Goal: Transaction & Acquisition: Purchase product/service

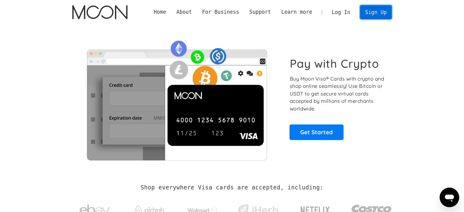
click at [373, 11] on link "Sign Up" at bounding box center [376, 12] width 32 height 14
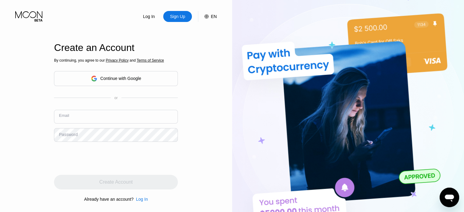
click at [94, 119] on input "text" at bounding box center [116, 117] width 124 height 14
click at [116, 83] on div "Continue with Google" at bounding box center [116, 78] width 50 height 9
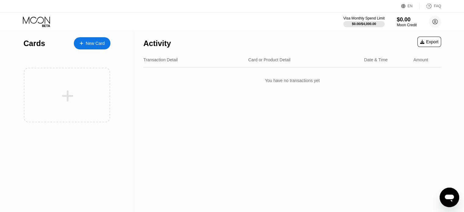
click at [101, 46] on div "New Card" at bounding box center [95, 43] width 19 height 5
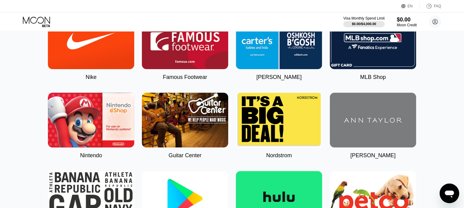
scroll to position [39, 0]
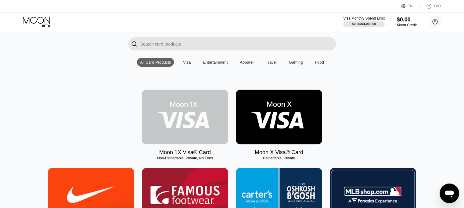
click at [197, 127] on img at bounding box center [185, 116] width 86 height 55
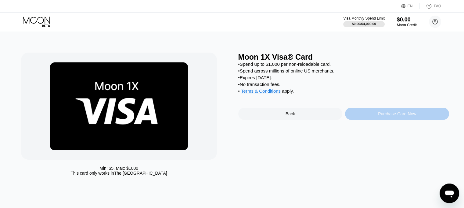
click at [379, 116] on div "Purchase Card Now" at bounding box center [397, 113] width 38 height 5
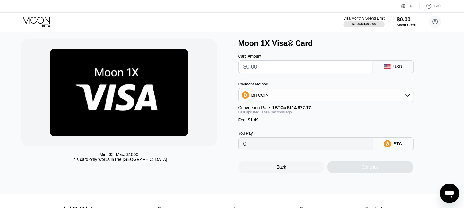
scroll to position [14, 0]
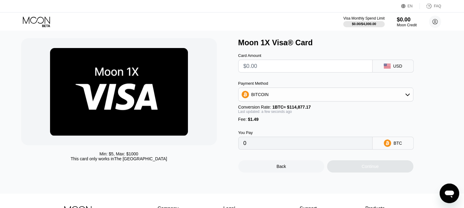
click at [335, 62] on input "text" at bounding box center [306, 66] width 124 height 12
click at [400, 72] on div "USD" at bounding box center [393, 66] width 41 height 13
click at [398, 71] on div "USD" at bounding box center [393, 66] width 41 height 13
drag, startPoint x: 375, startPoint y: 67, endPoint x: 357, endPoint y: 63, distance: 18.0
click at [357, 63] on div "Card Amount USD" at bounding box center [335, 59] width 195 height 25
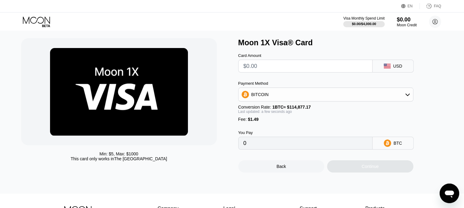
click at [357, 63] on input "text" at bounding box center [306, 66] width 124 height 12
click at [346, 95] on div "BITCOIN" at bounding box center [326, 94] width 175 height 12
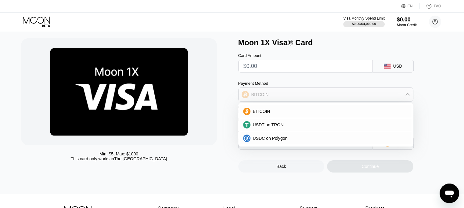
click at [342, 98] on div "BITCOIN" at bounding box center [326, 94] width 175 height 12
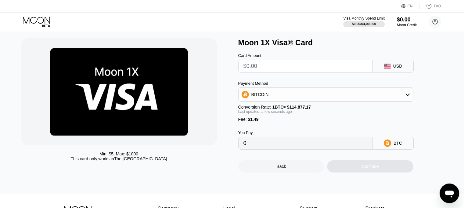
click at [331, 67] on input "text" at bounding box center [306, 66] width 124 height 12
click at [320, 145] on input "0" at bounding box center [306, 143] width 124 height 12
drag, startPoint x: 457, startPoint y: 105, endPoint x: 469, endPoint y: 94, distance: 15.8
click at [464, 94] on html "EN Language Select an item Save FAQ Visa Monthly Spend Limit $0.00 / $4,000.00 …" at bounding box center [232, 90] width 464 height 208
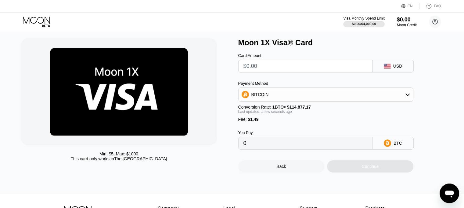
scroll to position [15, 0]
click at [330, 72] on input "text" at bounding box center [306, 66] width 124 height 12
type input "$1"
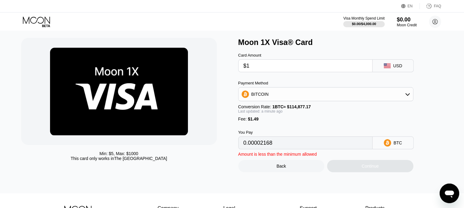
type input "0.00002168"
type input "0"
type input "$2"
type input "0.00003039"
type input "0"
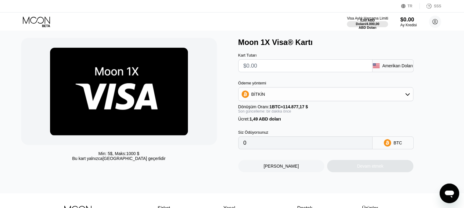
click at [296, 65] on input "text" at bounding box center [306, 66] width 124 height 12
type input "$5"
type input "0.00005650"
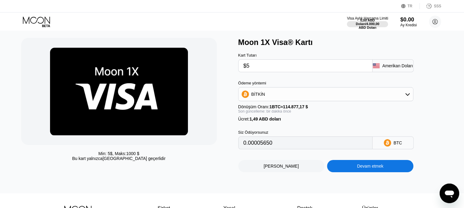
type input "$5"
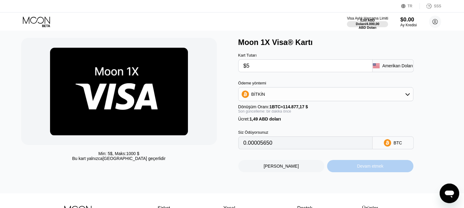
click at [345, 169] on div "Devam etmek" at bounding box center [370, 166] width 86 height 12
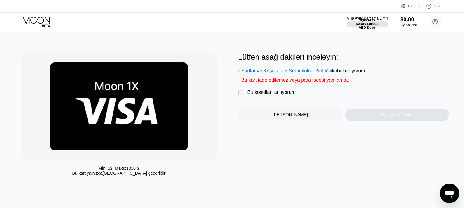
click at [320, 114] on div "Geri" at bounding box center [290, 114] width 104 height 12
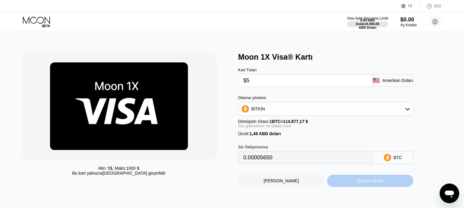
click at [345, 185] on div "Devam etmek" at bounding box center [370, 180] width 86 height 12
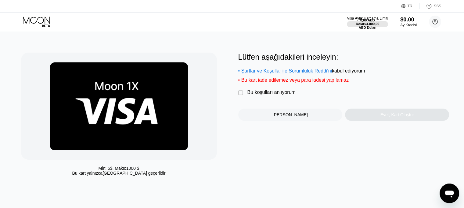
click at [285, 95] on font "Bu koşulları anlıyorum" at bounding box center [272, 91] width 48 height 5
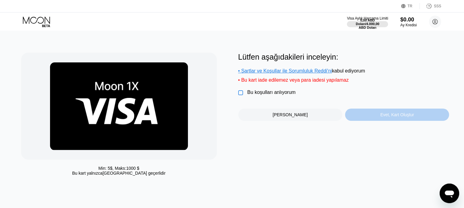
click at [348, 117] on div "Evet, Kart Oluştur" at bounding box center [397, 114] width 104 height 12
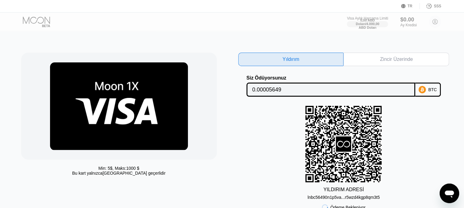
scroll to position [4, 0]
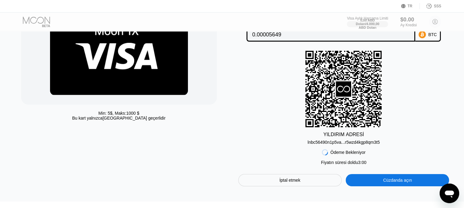
scroll to position [52, 0]
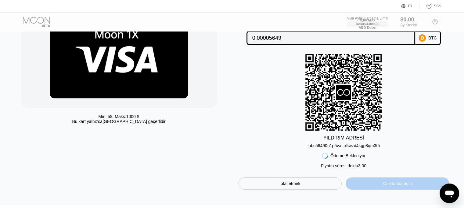
click at [396, 182] on div "Cüzdanda açın" at bounding box center [397, 183] width 103 height 12
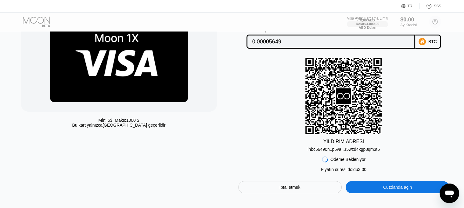
scroll to position [47, 0]
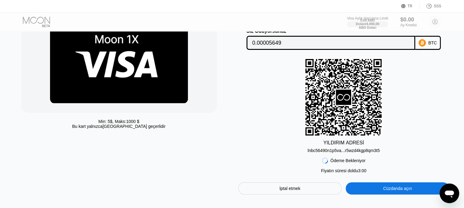
click at [430, 40] on div "BTC" at bounding box center [428, 43] width 26 height 14
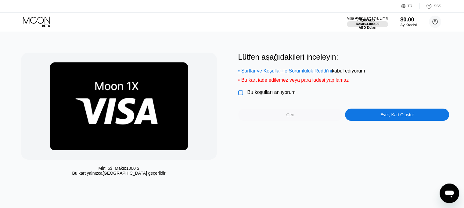
click at [302, 121] on div "Geri" at bounding box center [290, 114] width 104 height 12
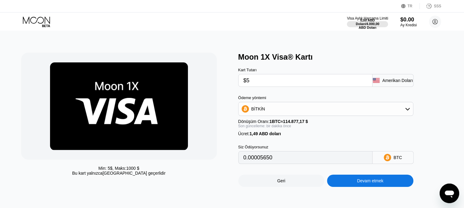
click at [281, 106] on div "BİTKİN" at bounding box center [326, 109] width 175 height 12
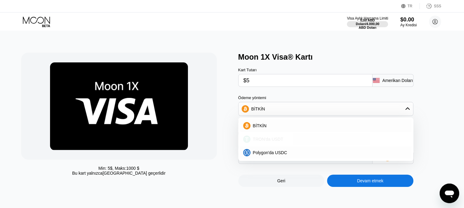
click at [276, 141] on font "TRON'da USDT" at bounding box center [268, 138] width 31 height 5
type input "6.56"
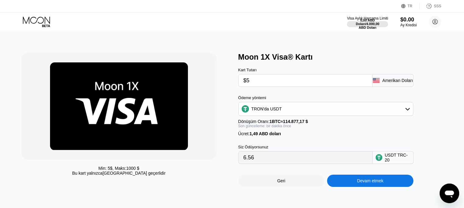
click at [292, 86] on input "$5" at bounding box center [306, 80] width 124 height 12
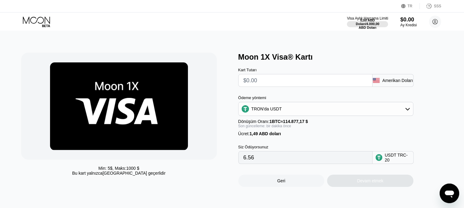
type input "0.00"
type input "$4"
type input "5.55"
type input "0.00"
type input "$5"
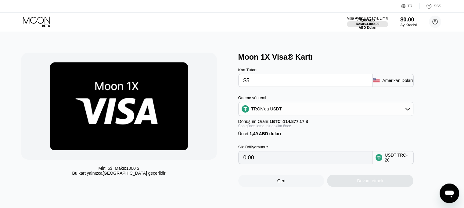
type input "6.56"
click at [379, 181] on div "Devam etmek" at bounding box center [370, 180] width 86 height 12
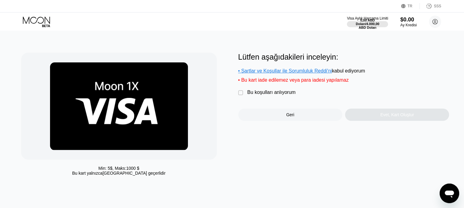
click at [273, 95] on font "Bu koşulları anlıyorum" at bounding box center [272, 91] width 48 height 5
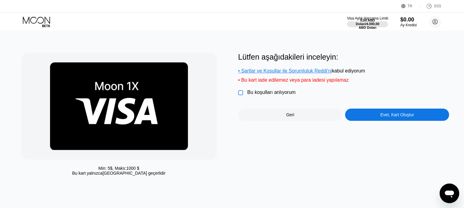
click at [241, 96] on font "" at bounding box center [240, 93] width 5 height 6
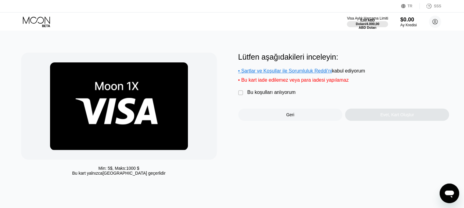
click at [259, 95] on font "Bu koşulları anlıyorum" at bounding box center [272, 91] width 48 height 5
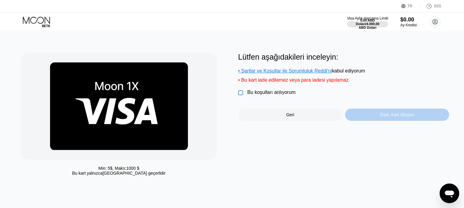
click at [380, 115] on div "Evet, Kart Oluştur" at bounding box center [397, 114] width 104 height 12
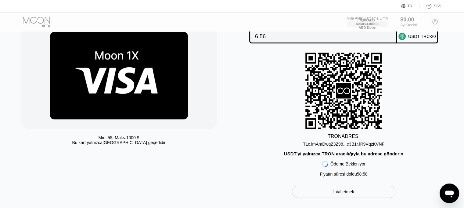
scroll to position [24, 0]
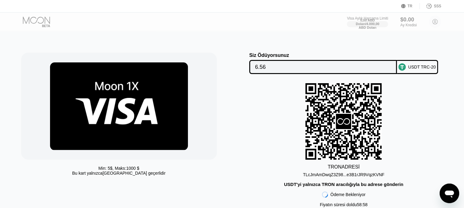
click at [359, 132] on rect at bounding box center [344, 121] width 76 height 76
drag, startPoint x: 453, startPoint y: 106, endPoint x: 469, endPoint y: 116, distance: 18.4
click at [464, 116] on html "TR Dil Bir öğe seçin Kaydetmek SSS Visa Aylık Harcama Limiti 0,00 ABD Doları / …" at bounding box center [232, 104] width 464 height 208
click at [37, 23] on div at bounding box center [42, 21] width 38 height 11
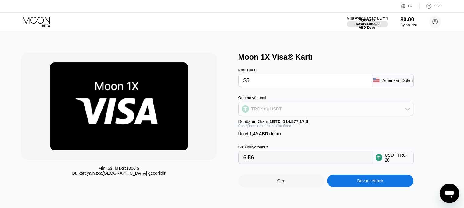
click at [273, 111] on font "TRON'da USDT" at bounding box center [267, 108] width 31 height 5
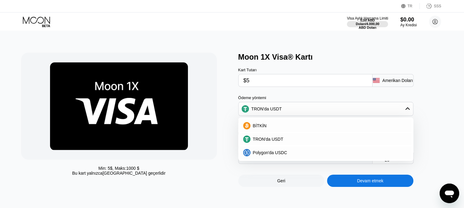
click at [208, 131] on div at bounding box center [119, 106] width 196 height 107
click at [399, 87] on div "Amerikan Doları" at bounding box center [393, 80] width 41 height 13
click at [394, 78] on div "Amerikan Doları" at bounding box center [393, 80] width 41 height 13
click at [342, 141] on div "TRON'da USDT" at bounding box center [330, 138] width 158 height 5
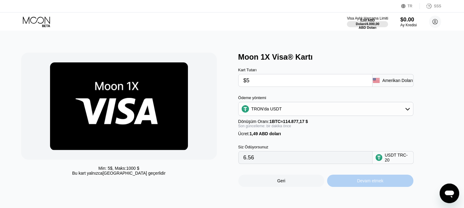
click at [382, 183] on font "Devam etmek" at bounding box center [370, 180] width 26 height 5
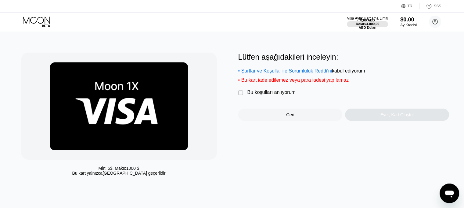
click at [266, 95] on font "Bu koşulları anlıyorum" at bounding box center [272, 91] width 48 height 5
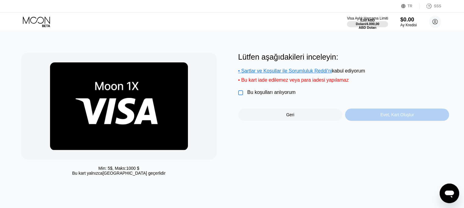
click at [362, 115] on div "Evet, Kart Oluştur" at bounding box center [397, 114] width 104 height 12
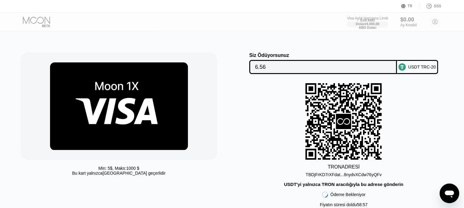
click at [360, 117] on rect at bounding box center [344, 121] width 76 height 76
click at [30, 25] on div at bounding box center [42, 21] width 38 height 11
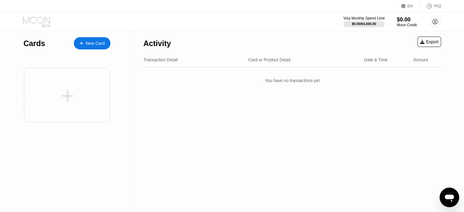
click at [31, 20] on icon at bounding box center [37, 21] width 28 height 11
click at [101, 43] on div "New Card" at bounding box center [95, 43] width 19 height 5
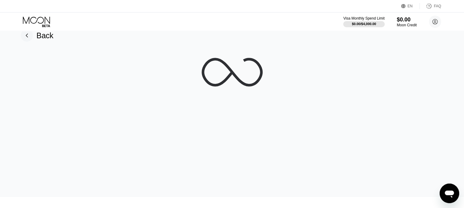
scroll to position [10, 0]
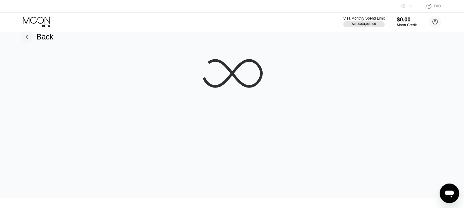
click at [406, 7] on icon at bounding box center [403, 6] width 5 height 5
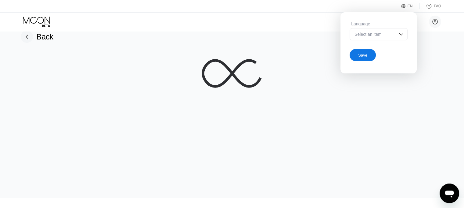
click at [394, 34] on div "Select an item" at bounding box center [374, 34] width 42 height 5
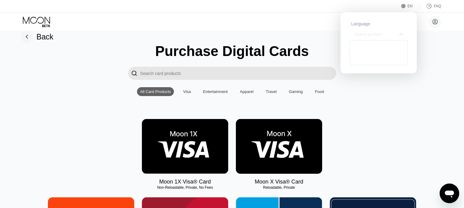
click at [394, 34] on div "Select an item" at bounding box center [374, 34] width 42 height 5
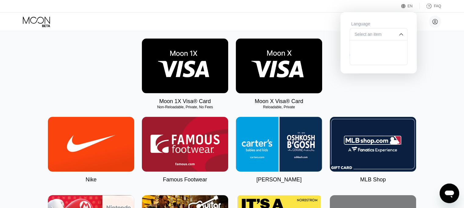
click at [432, 43] on div "Moon 1X Visa® Card Non-Reloadable, Private, No Fees Moon X Visa® Card Reloadabl…" at bounding box center [232, 71] width 451 height 66
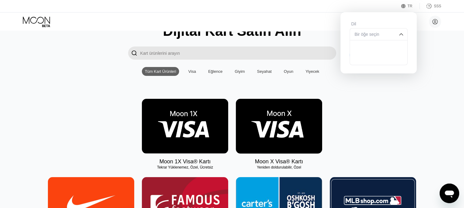
scroll to position [27, 0]
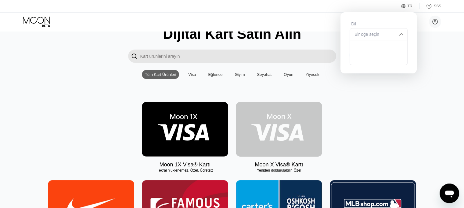
click at [277, 115] on img at bounding box center [279, 129] width 86 height 55
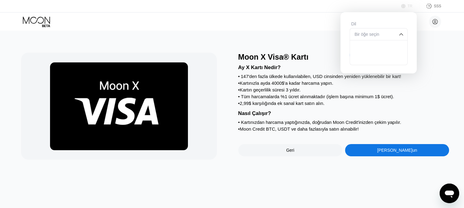
click at [408, 6] on div "TR" at bounding box center [404, 6] width 6 height 6
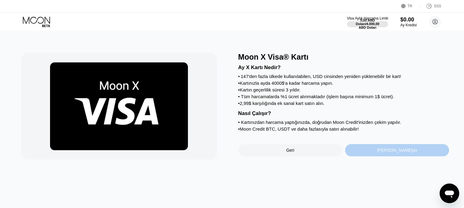
click at [381, 152] on font "Hemen Kaydolun" at bounding box center [397, 149] width 40 height 5
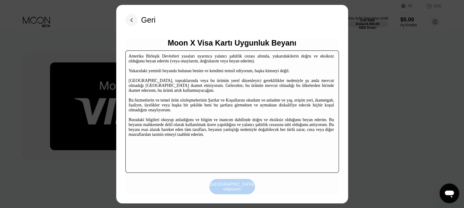
click at [240, 189] on font "Kabul ediyorum" at bounding box center [233, 186] width 46 height 10
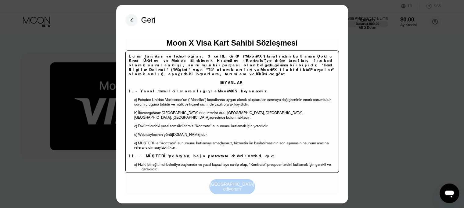
click at [227, 192] on div "Kabul ediyorum" at bounding box center [232, 186] width 46 height 15
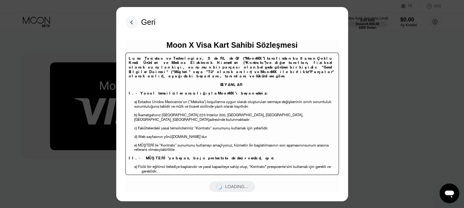
click at [227, 192] on div "LOADING..." at bounding box center [232, 186] width 46 height 11
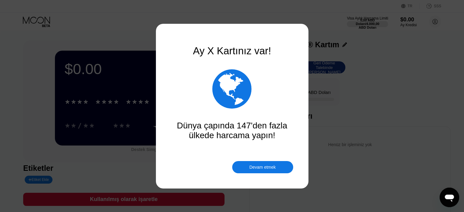
drag, startPoint x: 469, startPoint y: 28, endPoint x: 305, endPoint y: 129, distance: 191.6
click at [270, 168] on font "Devam etmek" at bounding box center [262, 167] width 26 height 5
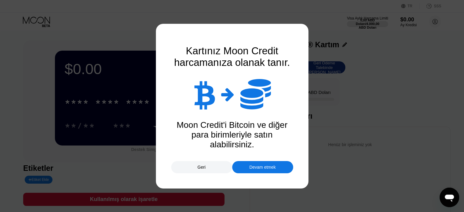
click at [270, 168] on font "Devam etmek" at bounding box center [262, 167] width 26 height 5
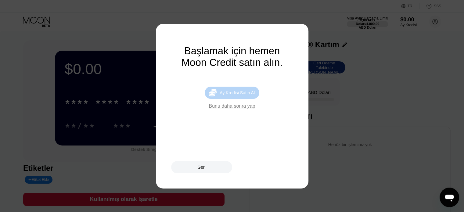
click at [223, 92] on div " Ay Kredisi Satın Al" at bounding box center [232, 93] width 55 height 12
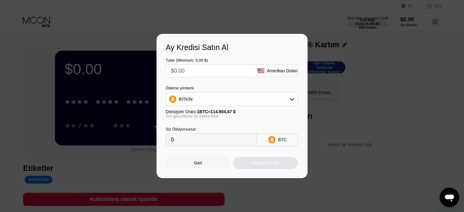
click at [212, 69] on input "text" at bounding box center [211, 71] width 81 height 12
type input "$1"
type input "0.00000871"
type input "$5"
type input "0.00004352"
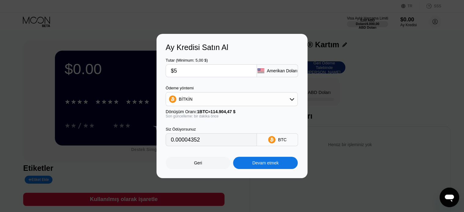
type input "$5"
click at [260, 99] on div "BİTKİN" at bounding box center [232, 99] width 132 height 12
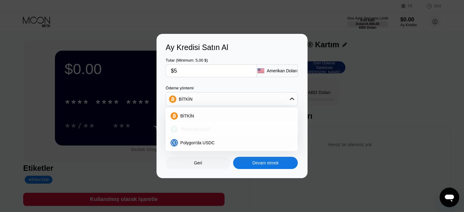
click at [242, 125] on div "TRON'da USDT" at bounding box center [232, 129] width 129 height 12
type input "5.05"
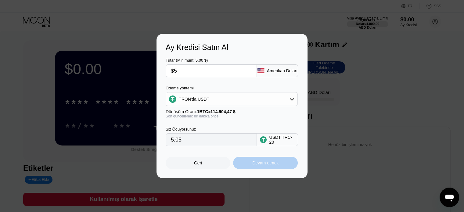
click at [268, 162] on font "Devam etmek" at bounding box center [265, 163] width 26 height 5
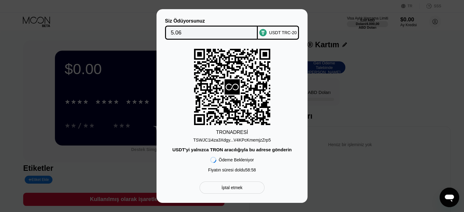
click at [237, 139] on font "TSWJC1i4za3Xdgy...V4KPcKmemjzZrp5" at bounding box center [232, 140] width 78 height 5
drag, startPoint x: 245, startPoint y: 111, endPoint x: 230, endPoint y: 87, distance: 28.9
click at [230, 87] on div "TRON ADRESİ TSWJC1i4za3Xdgy...V4KPcKmemjzZrp5 USDT'yi yalnızca TRON aracılığıyl…" at bounding box center [232, 112] width 133 height 127
click at [230, 87] on icon at bounding box center [232, 86] width 15 height 15
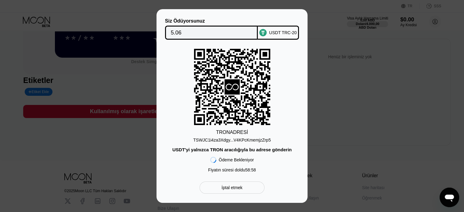
scroll to position [82, 0]
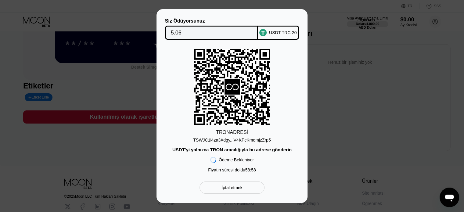
drag, startPoint x: 194, startPoint y: 140, endPoint x: 259, endPoint y: 140, distance: 65.0
click at [259, 140] on div "TRON ADRESİ TSWJC1i4za3Xdgy...V4KPcKmemjzZrp5 USDT'yi yalnızca TRON aracılığıyl…" at bounding box center [232, 112] width 133 height 127
click at [259, 140] on font "TSWJC1i4za3Xdgy...V4KPcKmemjzZrp5" at bounding box center [232, 140] width 78 height 5
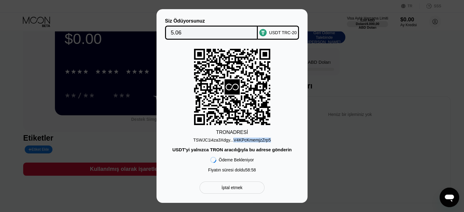
scroll to position [33, 0]
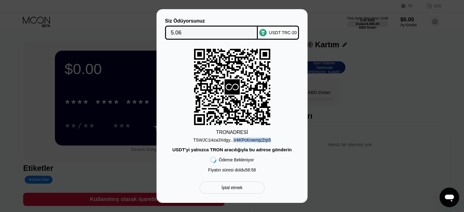
click at [437, 50] on div "Siz Ödüyorsunuz 5.06 USDT TRC-20 TRON ADRESİ TSWJC1i4za3Xdgy...V4KPcKmemjzZrp5 …" at bounding box center [232, 106] width 464 height 194
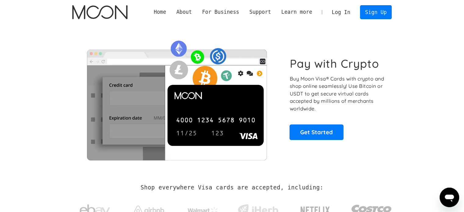
click at [348, 12] on link "Log In" at bounding box center [341, 11] width 29 height 13
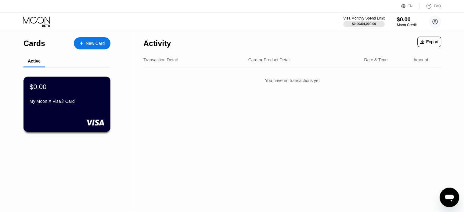
click at [78, 89] on div "$0.00" at bounding box center [67, 87] width 75 height 8
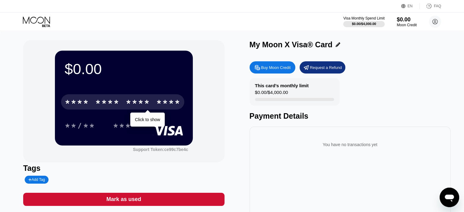
click at [148, 107] on div "* * * *" at bounding box center [138, 103] width 24 height 10
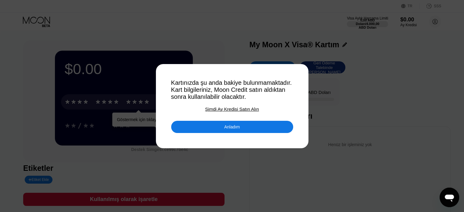
click at [132, 99] on div at bounding box center [234, 106] width 469 height 212
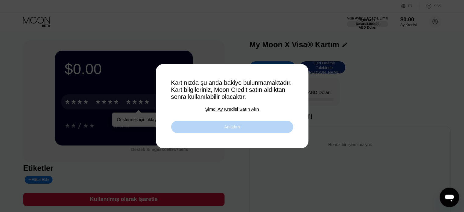
click at [277, 133] on div "Anladım" at bounding box center [232, 127] width 122 height 12
